Goal: Information Seeking & Learning: Learn about a topic

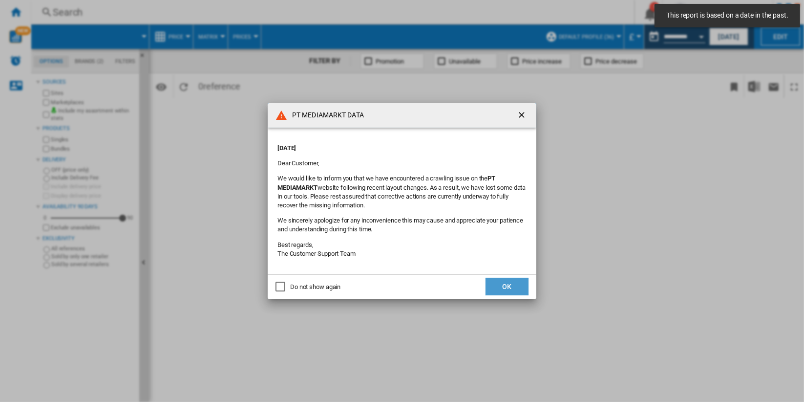
click at [513, 285] on button "OK" at bounding box center [507, 287] width 43 height 18
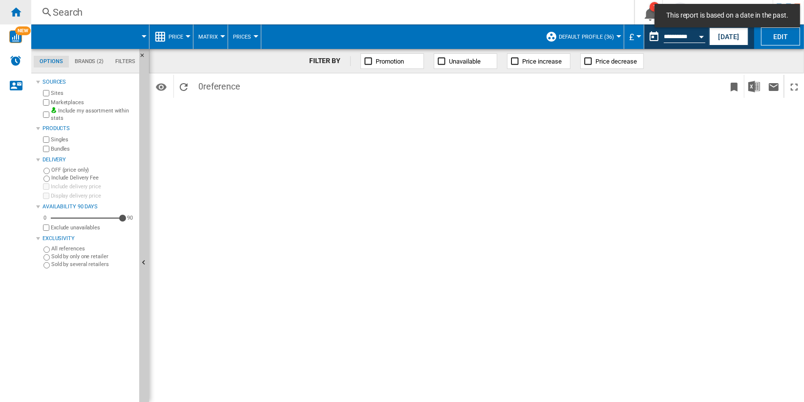
click at [20, 13] on ng-md-icon "Home" at bounding box center [16, 12] width 12 height 12
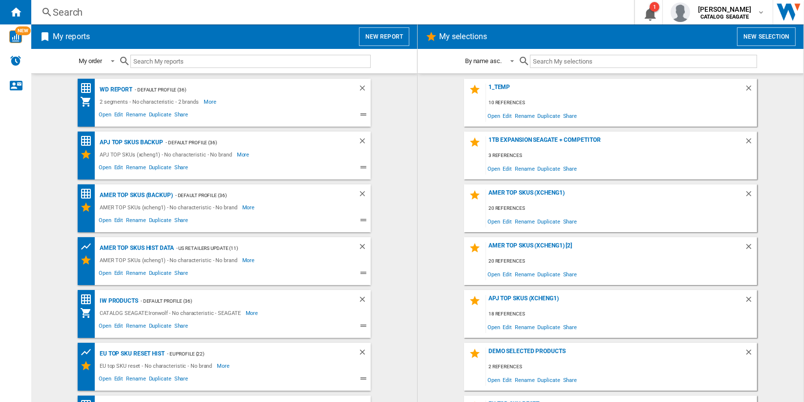
click at [376, 37] on button "New report" at bounding box center [384, 36] width 50 height 19
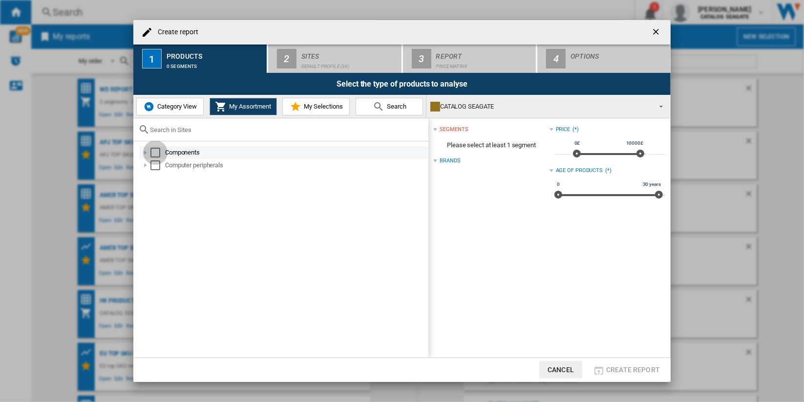
click at [157, 149] on div "Select" at bounding box center [156, 153] width 10 height 10
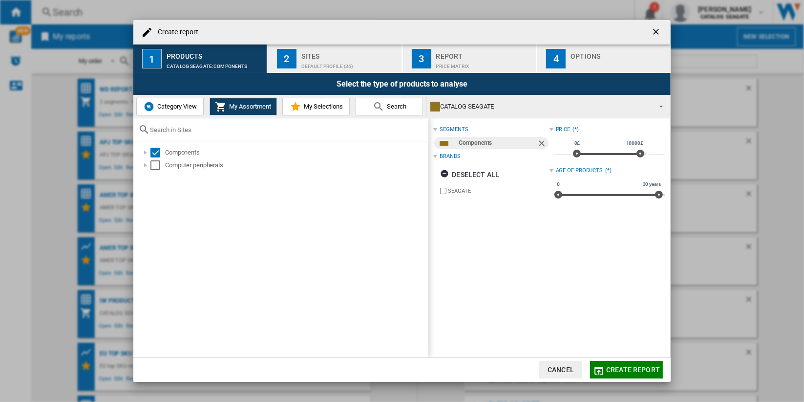
click at [332, 65] on div "Default profile (36)" at bounding box center [350, 64] width 96 height 10
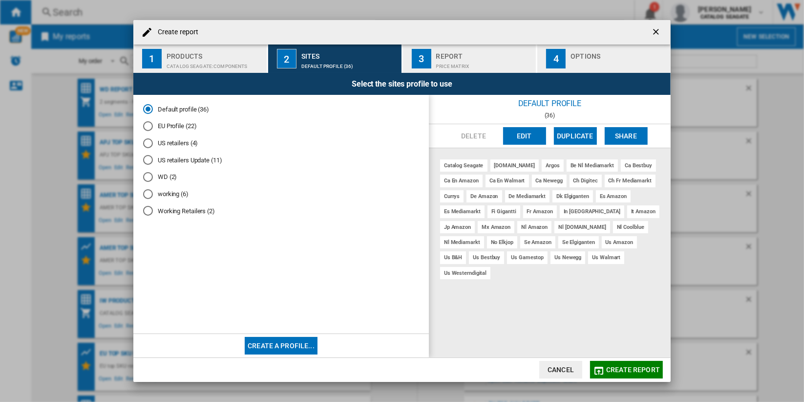
click at [169, 125] on md-radio-button "EU Profile (22)" at bounding box center [281, 126] width 276 height 9
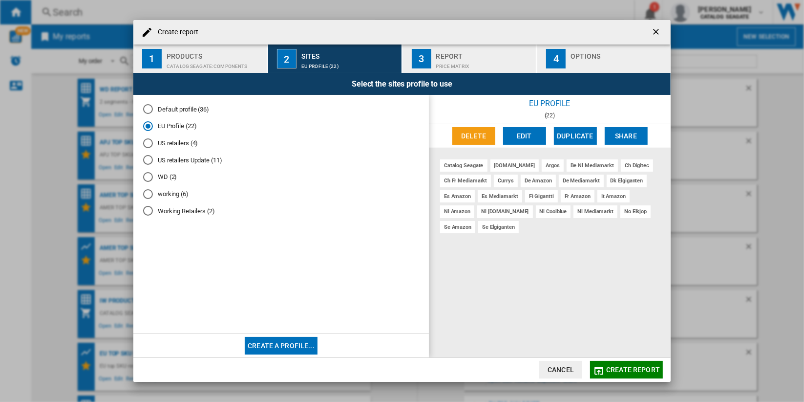
click at [505, 61] on div "Price Matrix" at bounding box center [484, 64] width 96 height 10
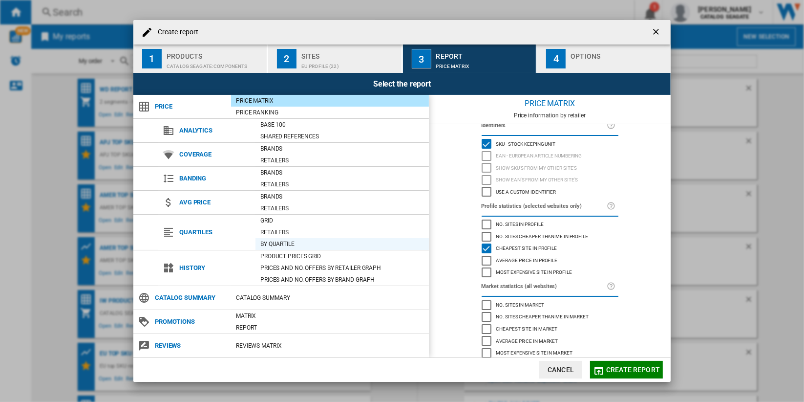
scroll to position [8, 0]
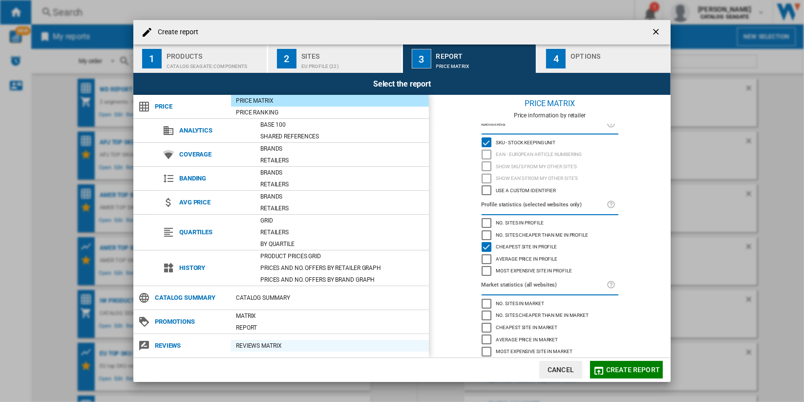
click at [314, 344] on div "REVIEWS Matrix" at bounding box center [330, 346] width 198 height 10
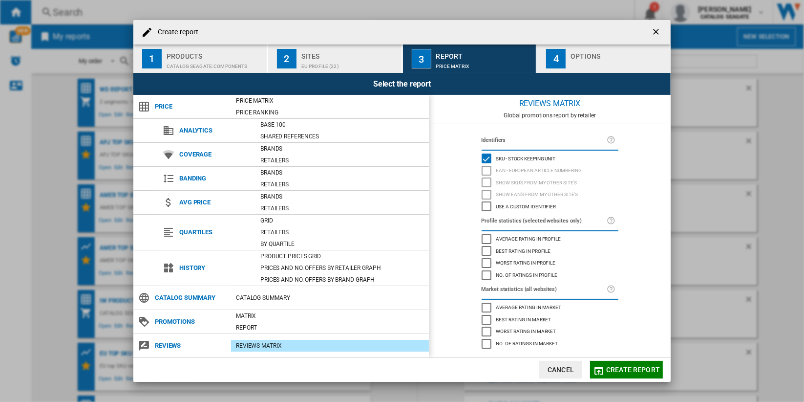
click at [629, 367] on span "Create report" at bounding box center [633, 370] width 54 height 8
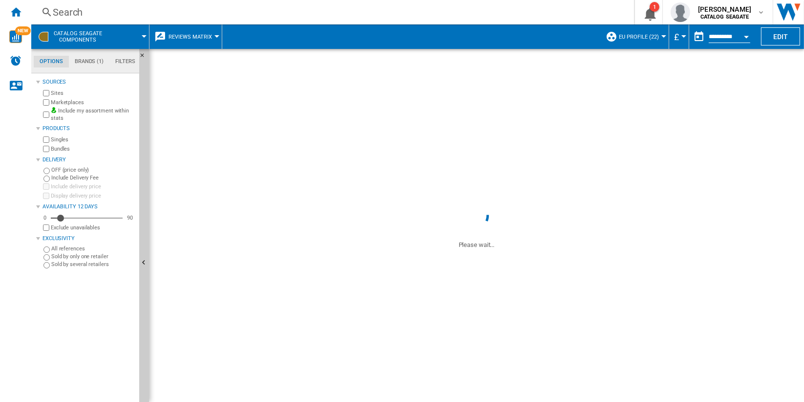
click at [642, 39] on span "EU Profile (22)" at bounding box center [639, 37] width 40 height 6
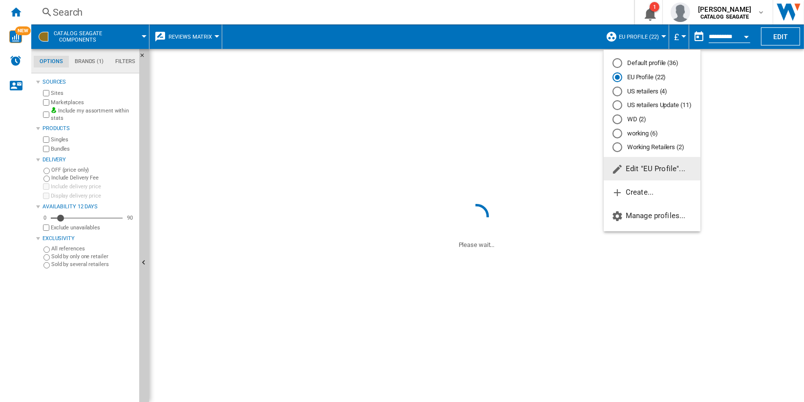
click at [670, 92] on md-radio-button "US retailers (4)" at bounding box center [652, 90] width 79 height 9
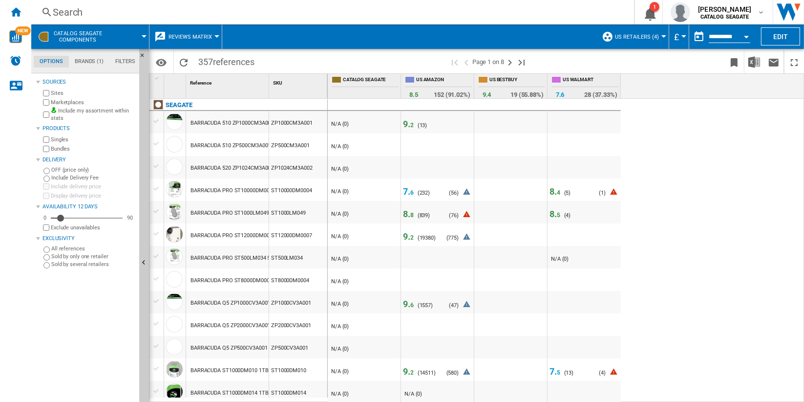
click at [655, 31] on button "US retailers (4)" at bounding box center [639, 36] width 49 height 24
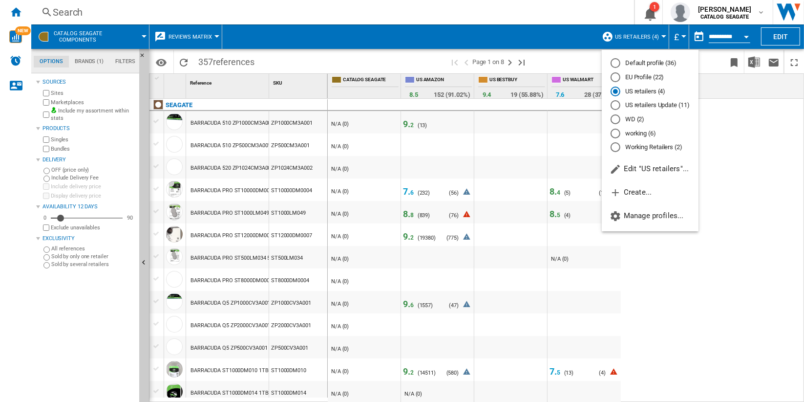
click at [408, 192] on md-backdrop at bounding box center [402, 201] width 804 height 402
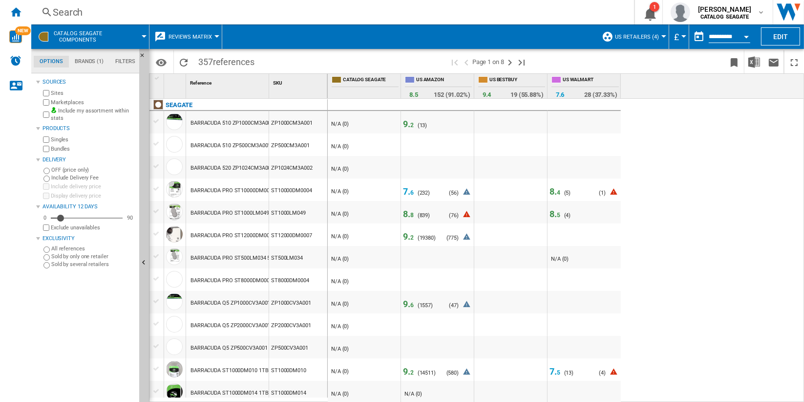
click at [408, 192] on span "7. 6" at bounding box center [408, 191] width 11 height 10
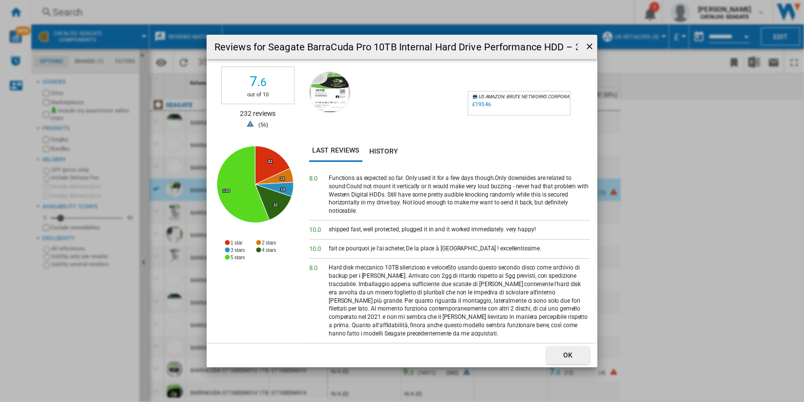
click at [590, 44] on ng-md-icon "getI18NText('BUTTONS.CLOSE_DIALOG')" at bounding box center [591, 48] width 12 height 12
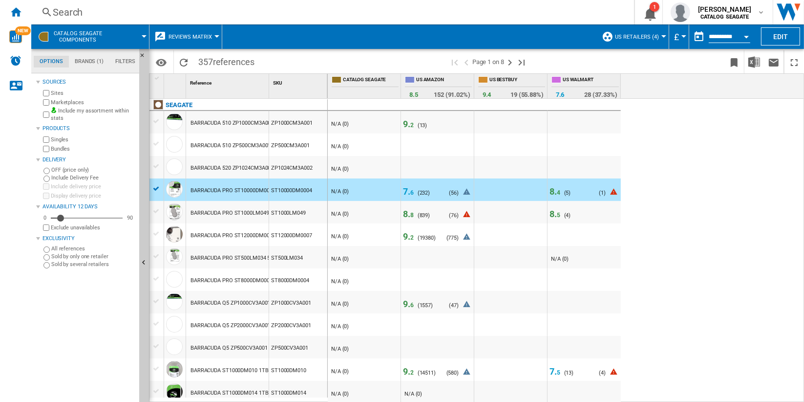
click at [411, 213] on span "8" at bounding box center [411, 215] width 3 height 7
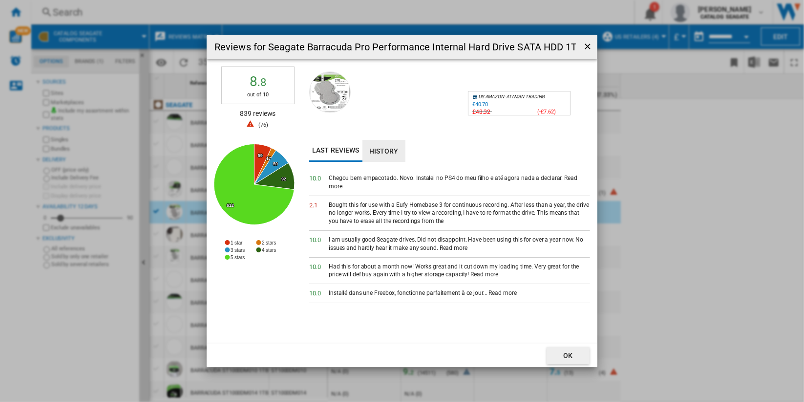
click at [394, 143] on button "History" at bounding box center [384, 151] width 43 height 22
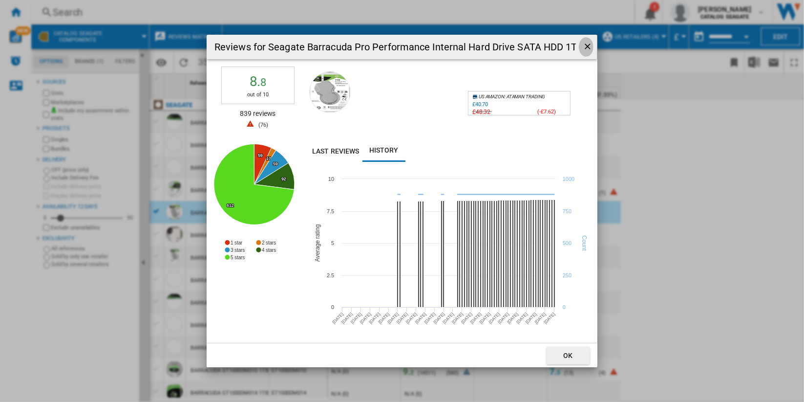
click at [583, 47] on ng-md-icon "getI18NText('BUTTONS.CLOSE_DIALOG')" at bounding box center [589, 48] width 12 height 12
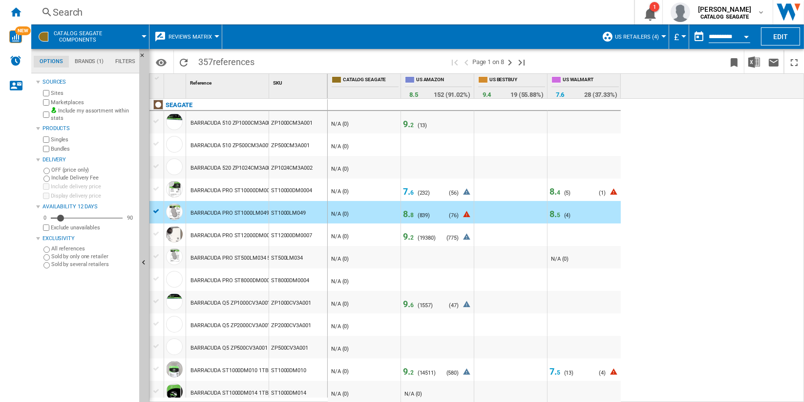
click at [641, 34] on span "US retailers (4)" at bounding box center [637, 37] width 44 height 6
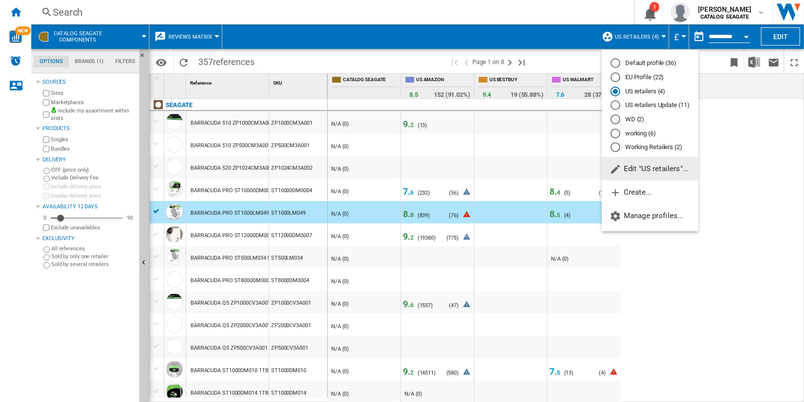
click at [667, 64] on md-radio-button "Default profile (36)" at bounding box center [650, 63] width 79 height 9
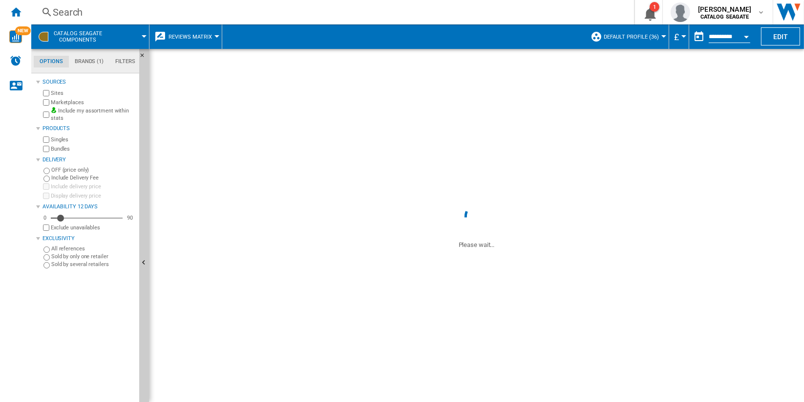
click at [655, 39] on span "Default profile (36)" at bounding box center [631, 37] width 55 height 6
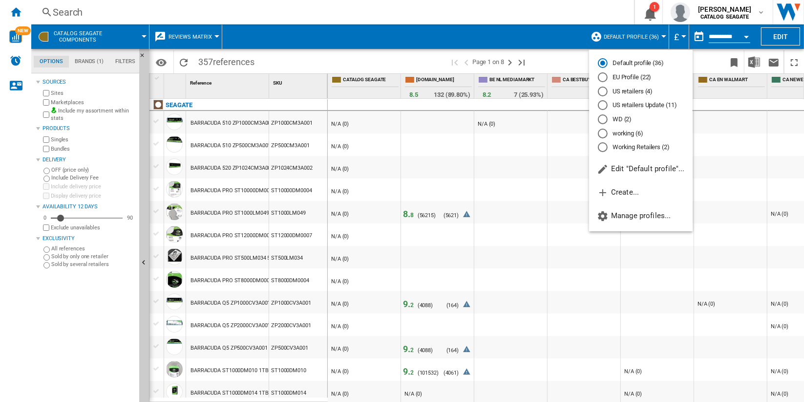
click at [408, 214] on md-backdrop at bounding box center [402, 201] width 804 height 402
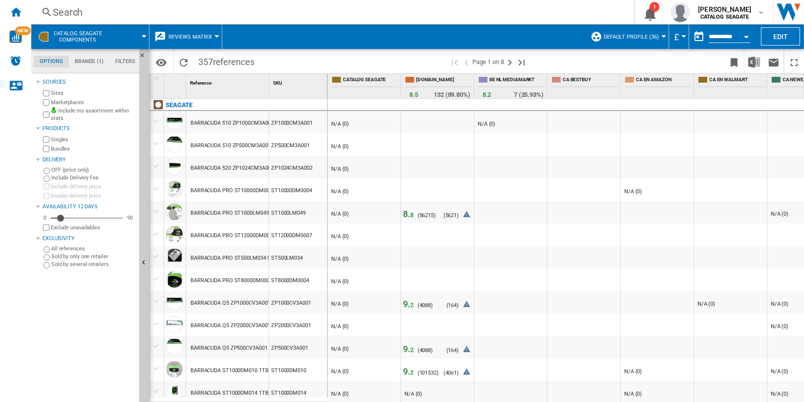
click at [408, 214] on span "8. 8" at bounding box center [408, 214] width 11 height 10
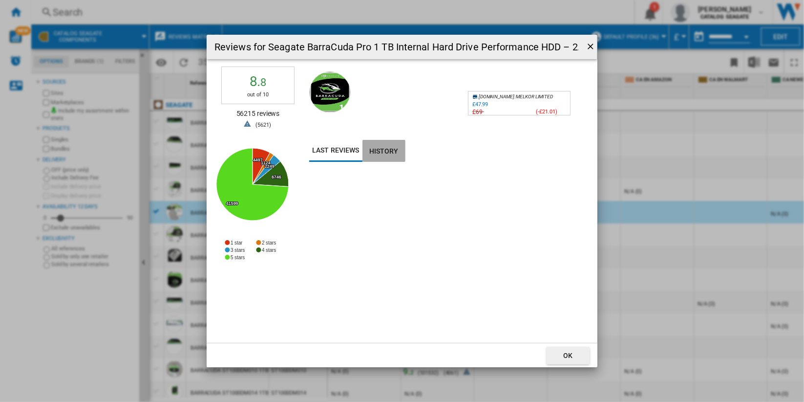
click at [389, 152] on button "History" at bounding box center [384, 151] width 43 height 22
click at [333, 153] on button "Last reviews" at bounding box center [335, 151] width 53 height 22
click at [591, 44] on ng-md-icon "getI18NText('BUTTONS.CLOSE_DIALOG')" at bounding box center [592, 48] width 12 height 12
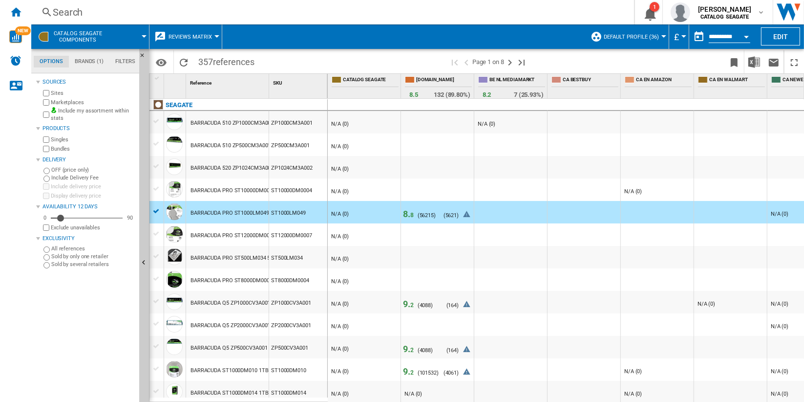
click at [405, 303] on span "9. 2" at bounding box center [408, 304] width 11 height 10
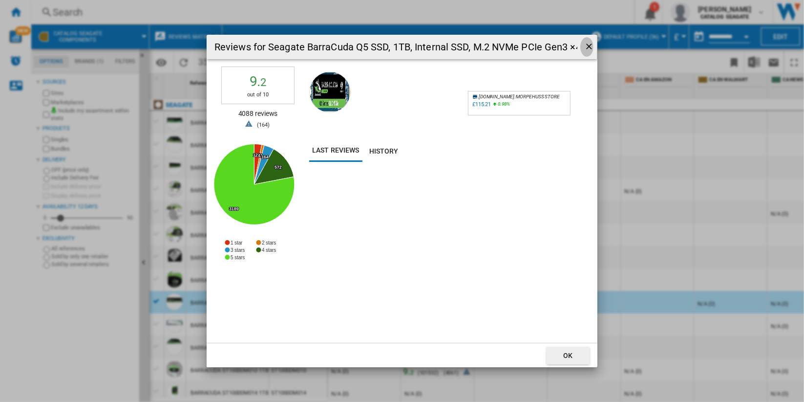
click at [589, 47] on ng-md-icon "getI18NText('BUTTONS.CLOSE_DIALOG')" at bounding box center [590, 48] width 12 height 12
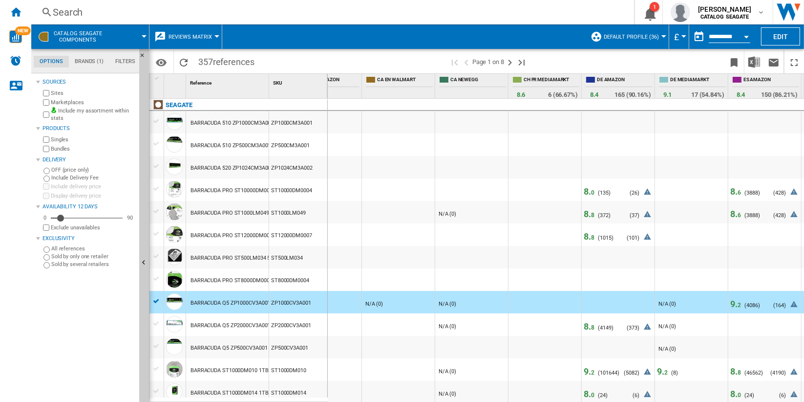
scroll to position [0, 537]
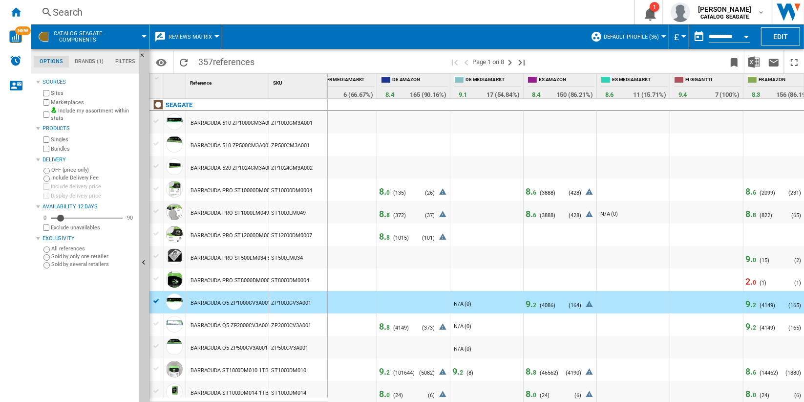
click at [530, 192] on span "8. 6" at bounding box center [531, 191] width 11 height 10
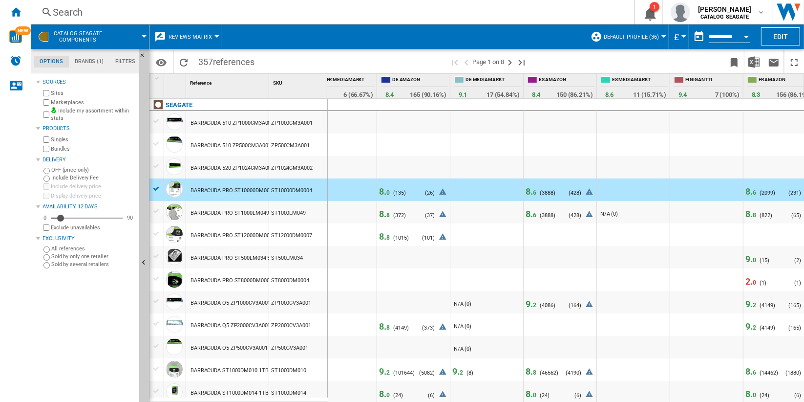
click at [529, 213] on span "8. 6" at bounding box center [531, 214] width 11 height 10
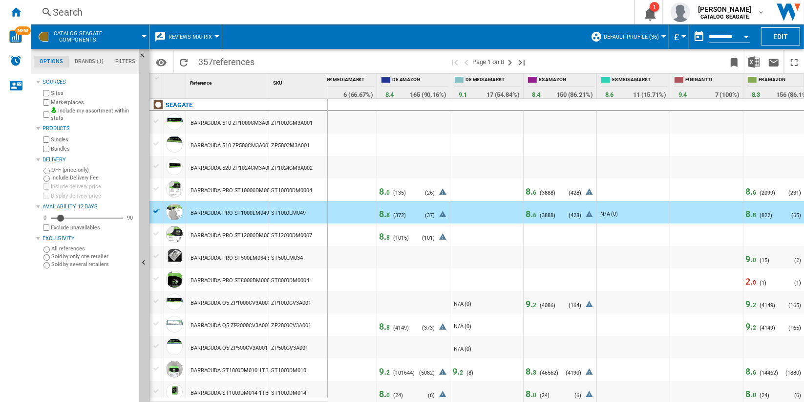
click at [530, 304] on span "9. 2" at bounding box center [531, 304] width 11 height 10
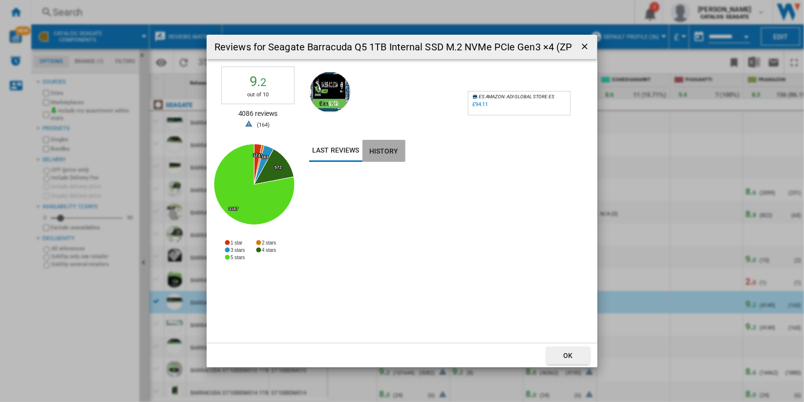
click at [389, 149] on button "History" at bounding box center [384, 151] width 43 height 22
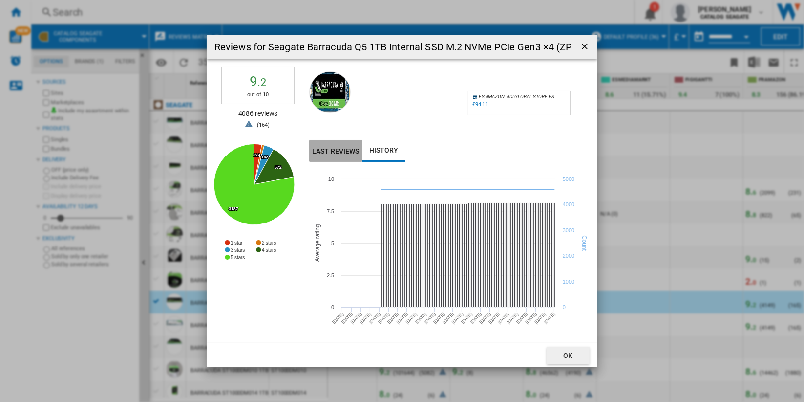
click at [351, 145] on button "Last reviews" at bounding box center [335, 151] width 53 height 22
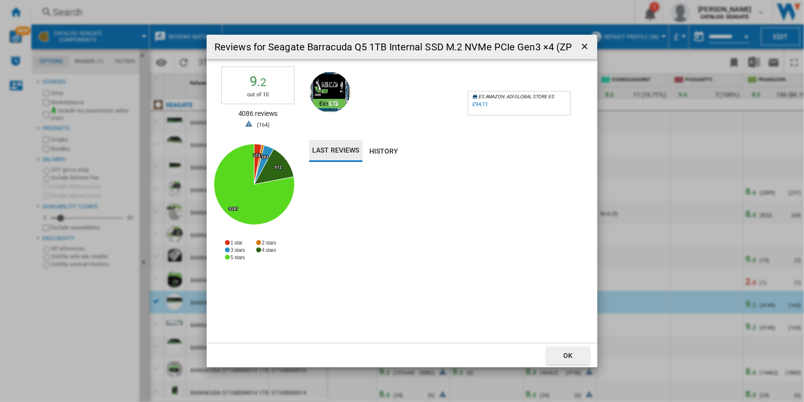
click at [587, 45] on ng-md-icon "getI18NText('BUTTONS.CLOSE_DIALOG')" at bounding box center [586, 48] width 12 height 12
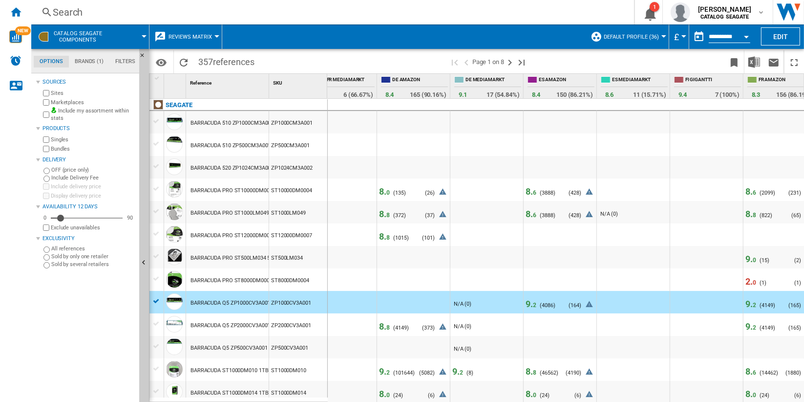
click at [532, 215] on span "8. 6" at bounding box center [531, 214] width 11 height 10
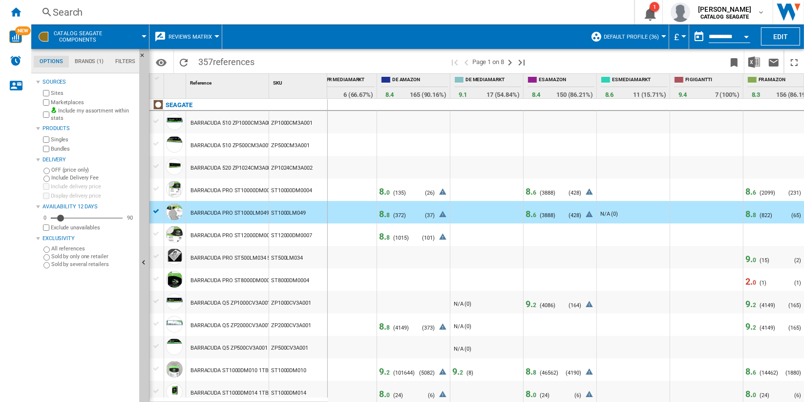
click at [530, 192] on span "8. 6" at bounding box center [531, 191] width 11 height 10
